Goal: Check status: Check status

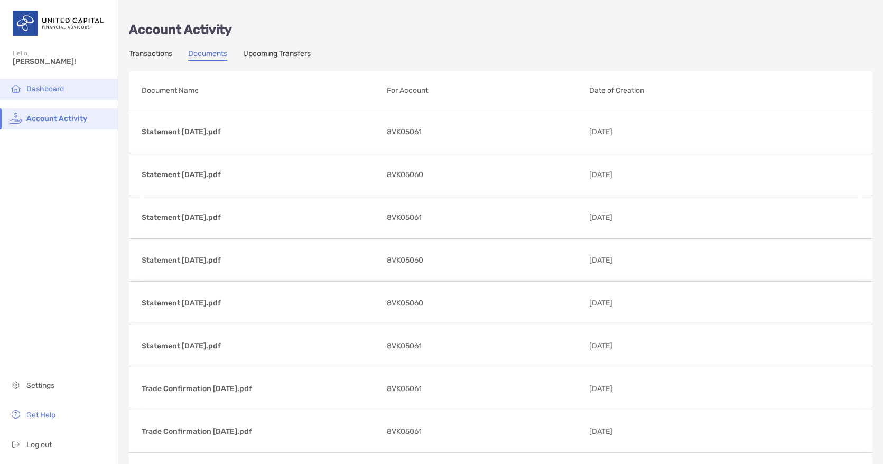
click at [40, 87] on span "Dashboard" at bounding box center [45, 89] width 38 height 9
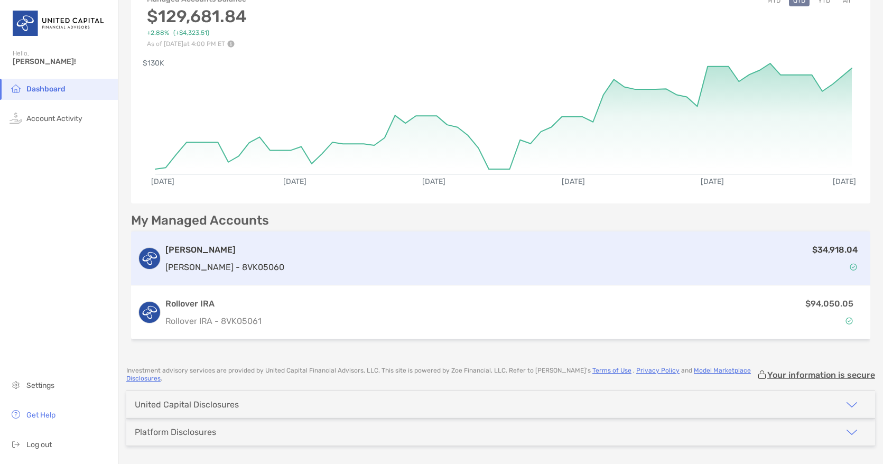
scroll to position [97, 0]
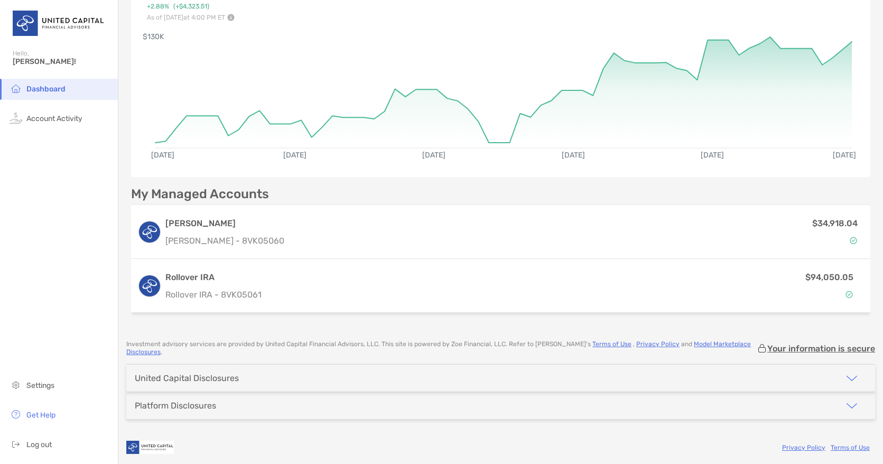
click at [855, 372] on img "button" at bounding box center [851, 378] width 13 height 13
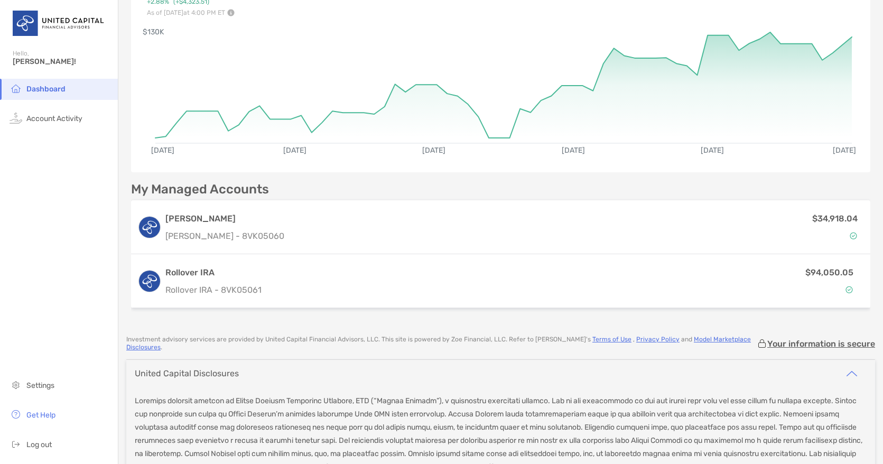
scroll to position [52, 0]
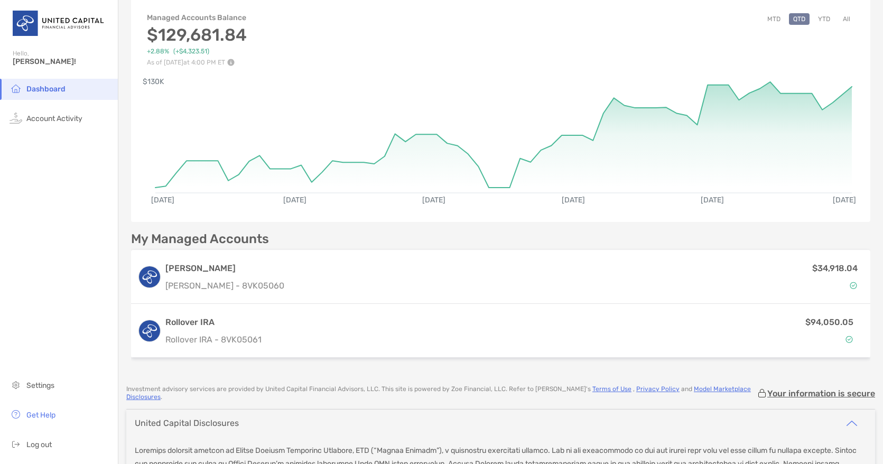
click at [852, 418] on img "button" at bounding box center [851, 423] width 13 height 13
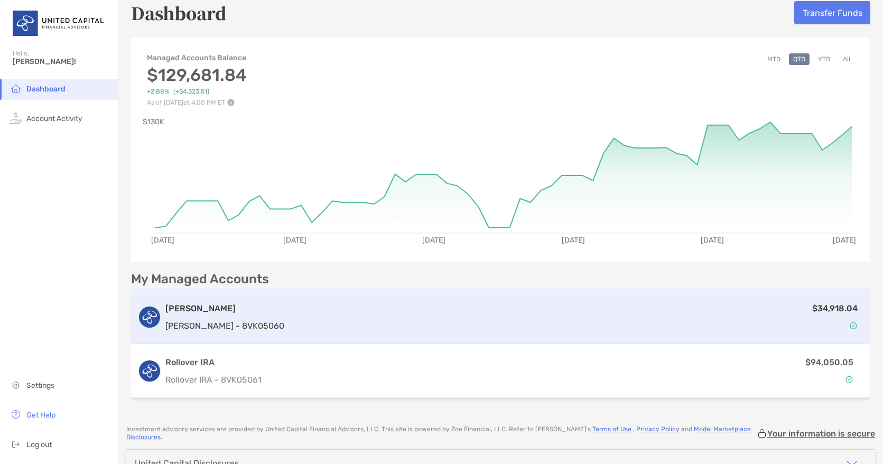
scroll to position [0, 0]
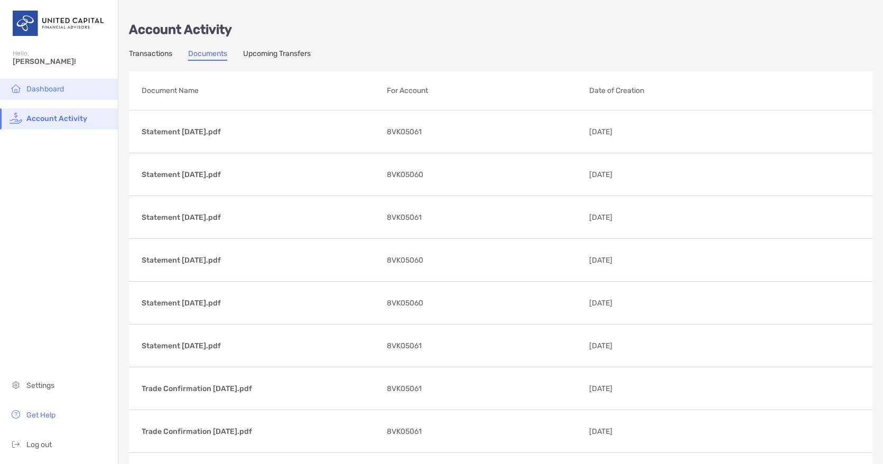
click at [54, 88] on span "Dashboard" at bounding box center [45, 89] width 38 height 9
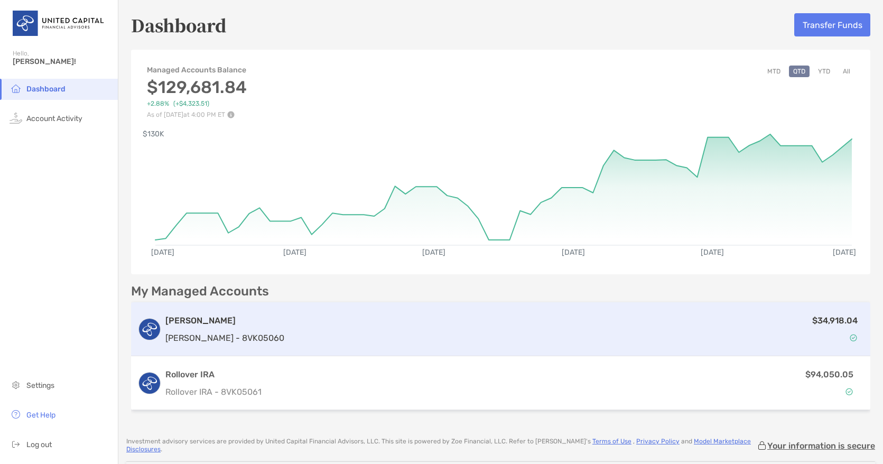
click at [241, 328] on div "Roth IRA Roth IRA - 8VK05060" at bounding box center [224, 329] width 119 height 30
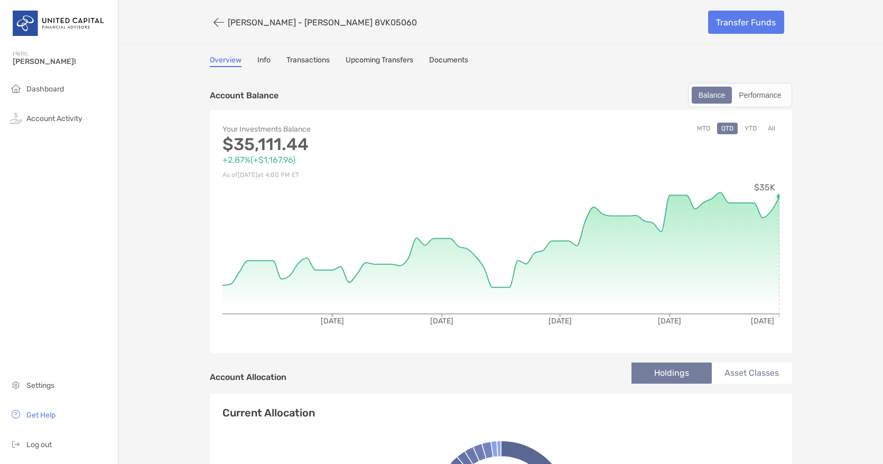
click at [269, 62] on link "Info" at bounding box center [263, 61] width 13 height 12
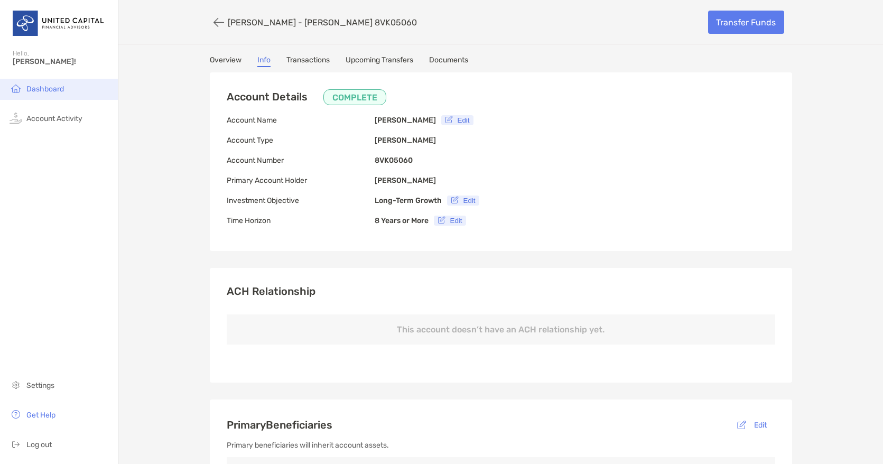
click at [52, 87] on span "Dashboard" at bounding box center [45, 89] width 38 height 9
